Goal: Navigation & Orientation: Go to known website

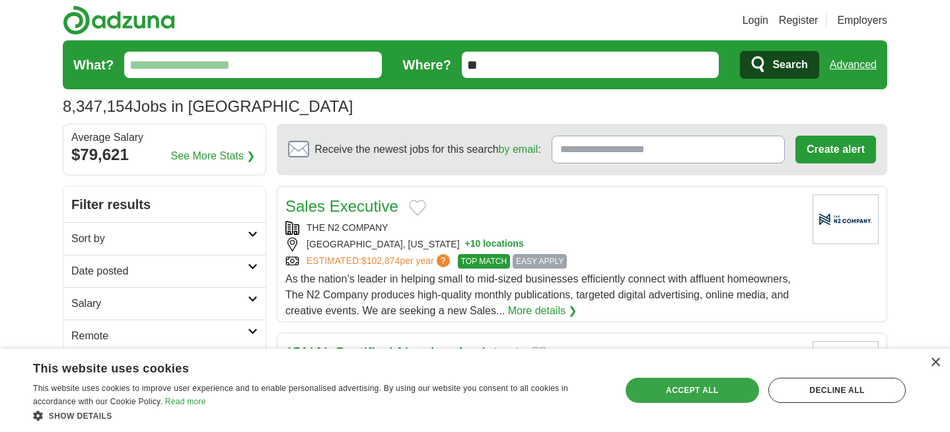
click at [708, 387] on div "Accept all" at bounding box center [692, 389] width 133 height 25
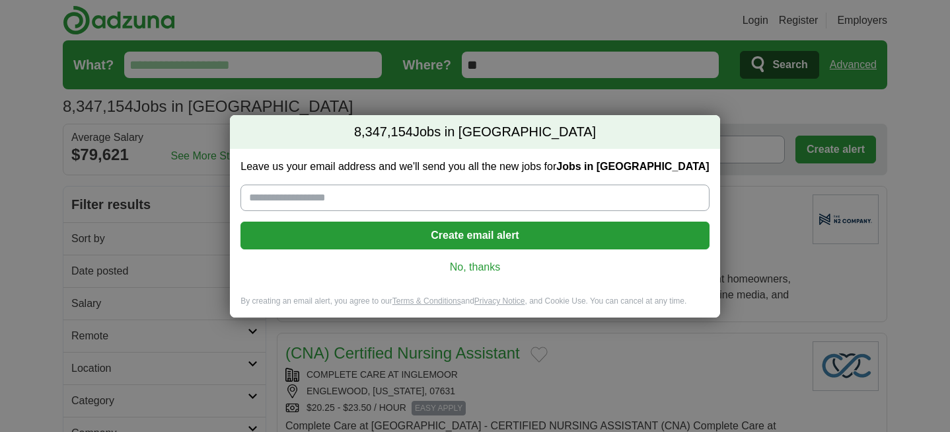
click at [483, 260] on link "No, thanks" at bounding box center [474, 267] width 447 height 15
